Goal: Task Accomplishment & Management: Manage account settings

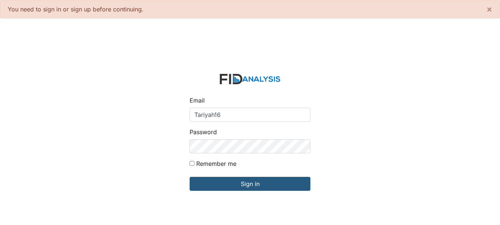
click at [189, 177] on input "Sign in" at bounding box center [249, 184] width 121 height 14
drag, startPoint x: 217, startPoint y: 115, endPoint x: 240, endPoint y: 115, distance: 23.2
click at [242, 115] on input "Tariyah16" at bounding box center [249, 115] width 121 height 14
type input "6Tariyah1"
drag, startPoint x: 226, startPoint y: 114, endPoint x: 144, endPoint y: 127, distance: 83.3
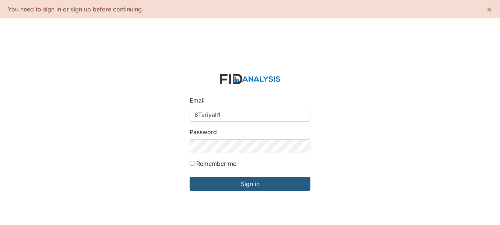
click at [144, 125] on div "Email 6Tariyah1 Password Remember me Sign in" at bounding box center [250, 136] width 500 height 225
click at [200, 116] on input "Email" at bounding box center [249, 115] width 121 height 14
type input "[EMAIL_ADDRESS][DOMAIN_NAME]"
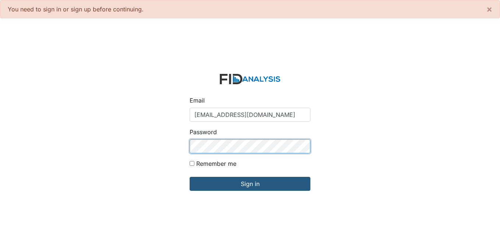
click at [189, 177] on input "Sign in" at bounding box center [249, 184] width 121 height 14
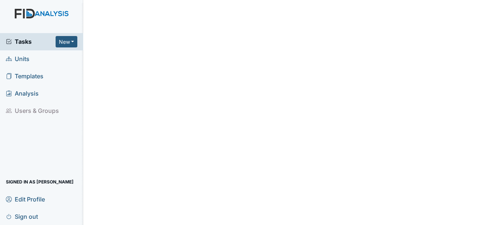
click at [24, 57] on span "Units" at bounding box center [18, 58] width 24 height 11
